Goal: Task Accomplishment & Management: Manage account settings

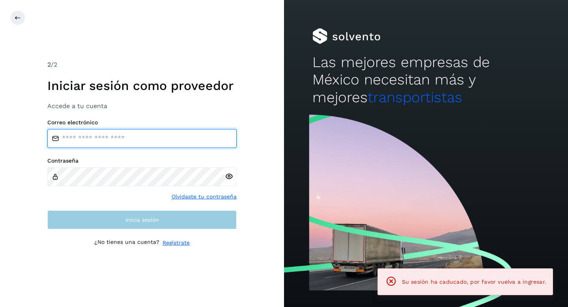
type input "**********"
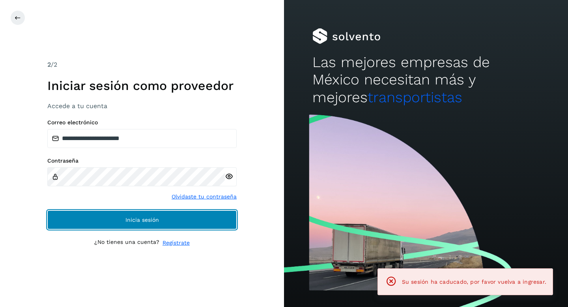
click at [184, 220] on button "Inicia sesión" at bounding box center [141, 219] width 189 height 19
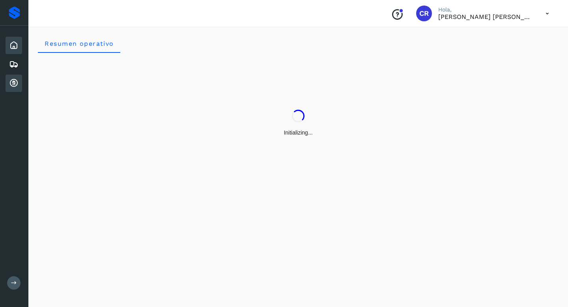
click at [16, 82] on icon at bounding box center [13, 83] width 9 height 9
